Goal: Register for event/course

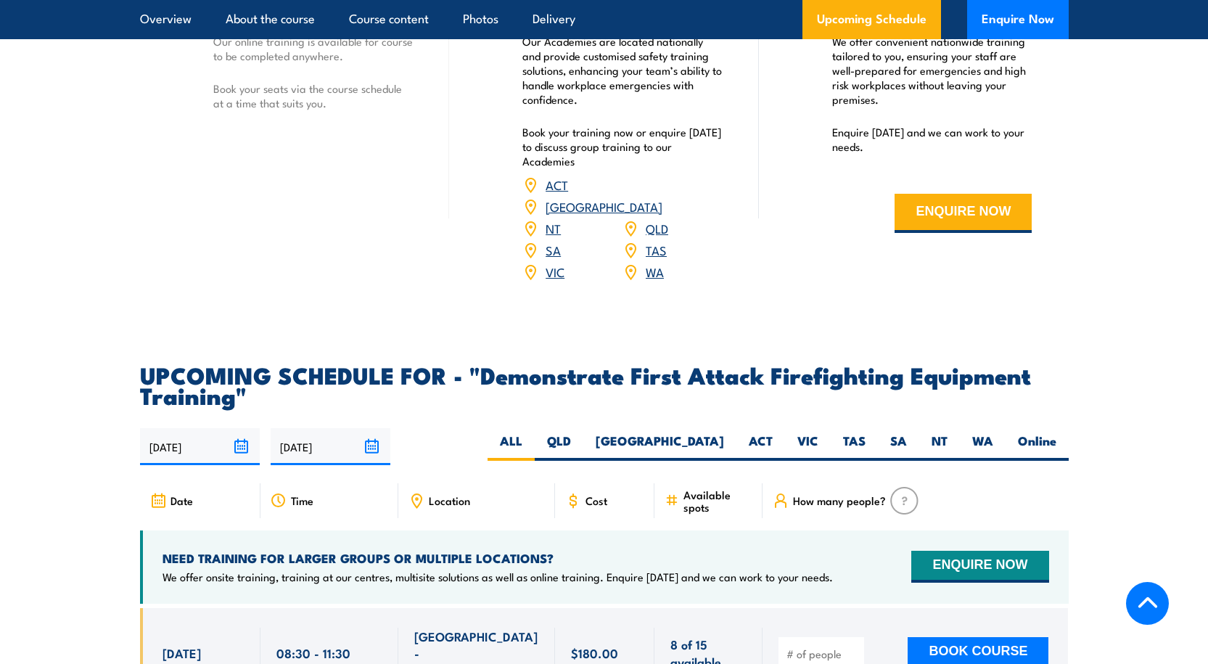
scroll to position [2540, 0]
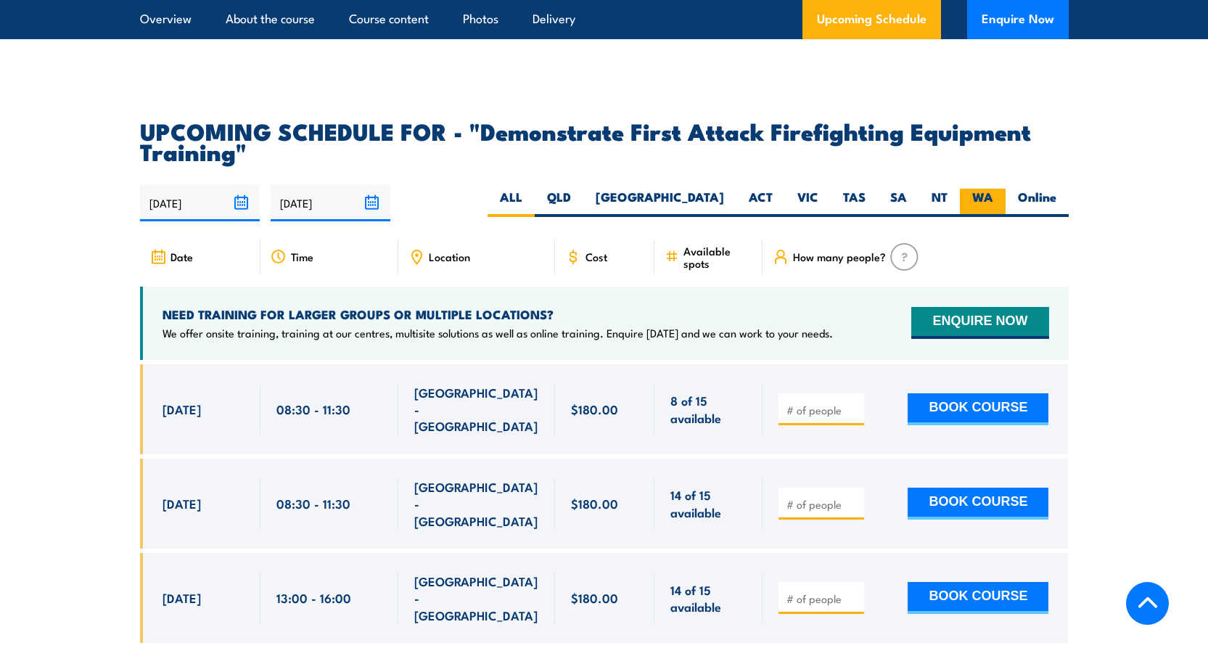
click at [974, 189] on label "WA" at bounding box center [983, 203] width 46 height 28
click at [994, 189] on input "WA" at bounding box center [998, 193] width 9 height 9
radio input "true"
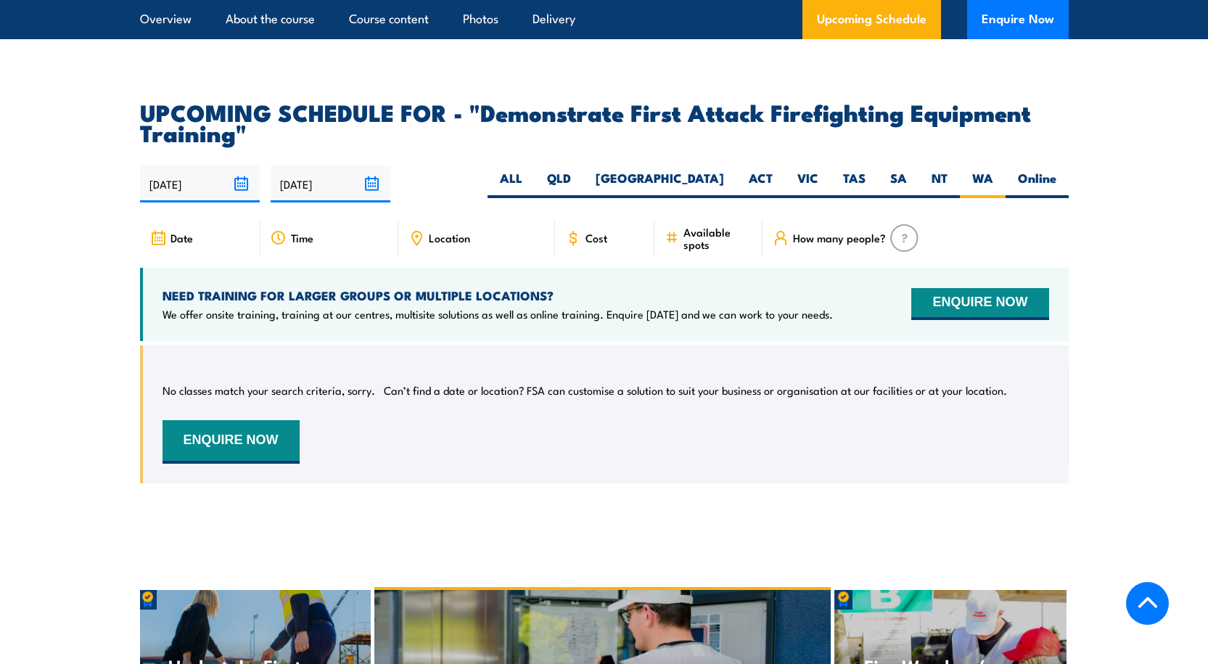
scroll to position [2486, 0]
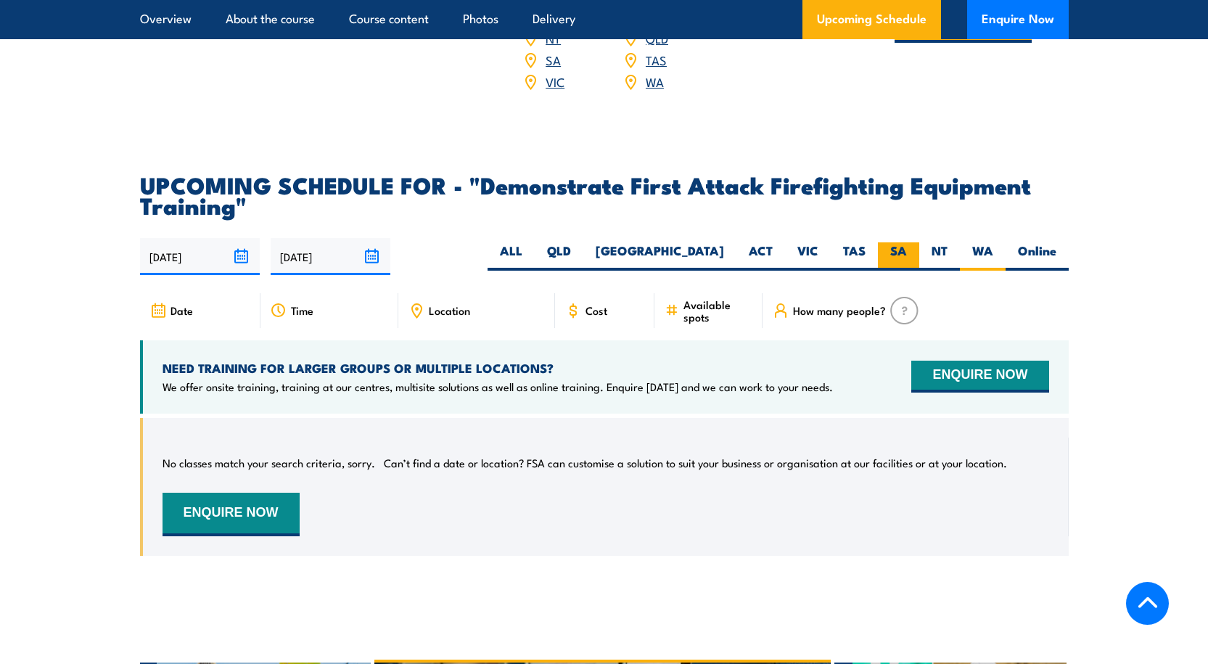
click at [885, 242] on label "SA" at bounding box center [898, 256] width 41 height 28
click at [907, 242] on input "SA" at bounding box center [911, 246] width 9 height 9
radio input "true"
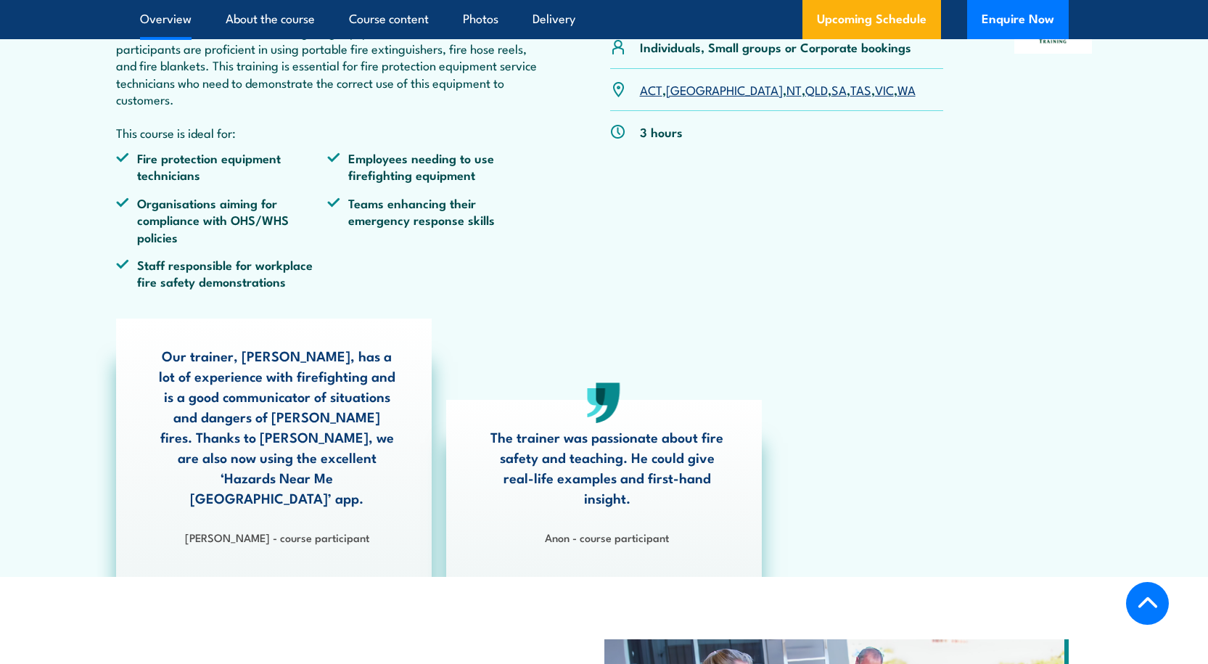
scroll to position [237, 0]
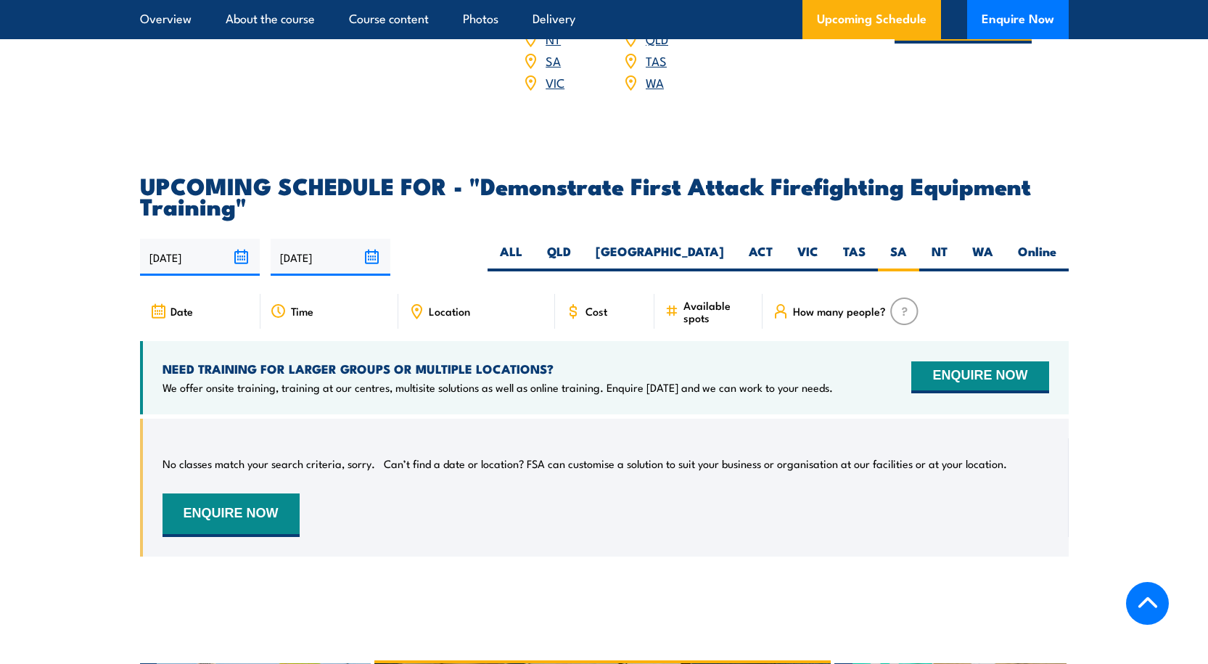
scroll to position [2486, 0]
